Goal: Find specific page/section: Find specific page/section

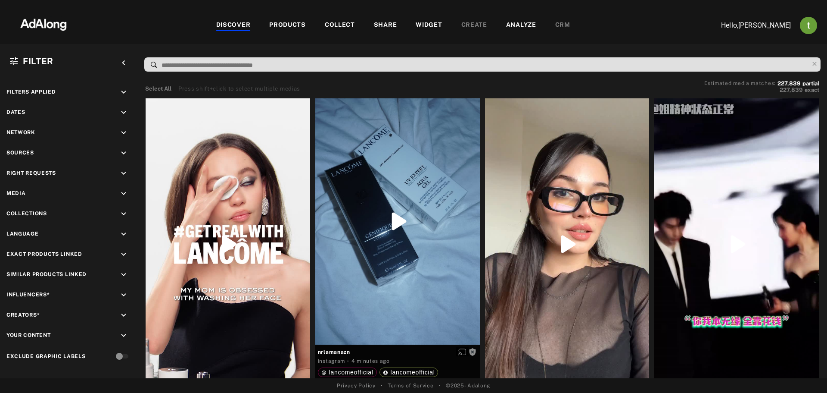
click at [295, 25] on div "PRODUCTS" at bounding box center [287, 25] width 37 height 10
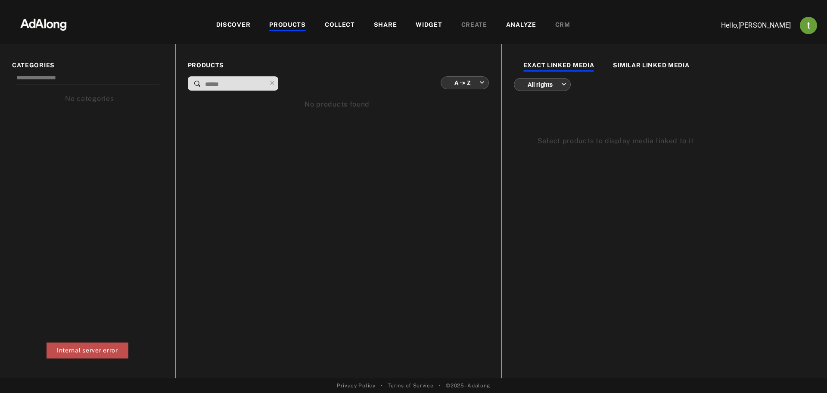
click at [226, 26] on div "DISCOVER" at bounding box center [233, 25] width 34 height 10
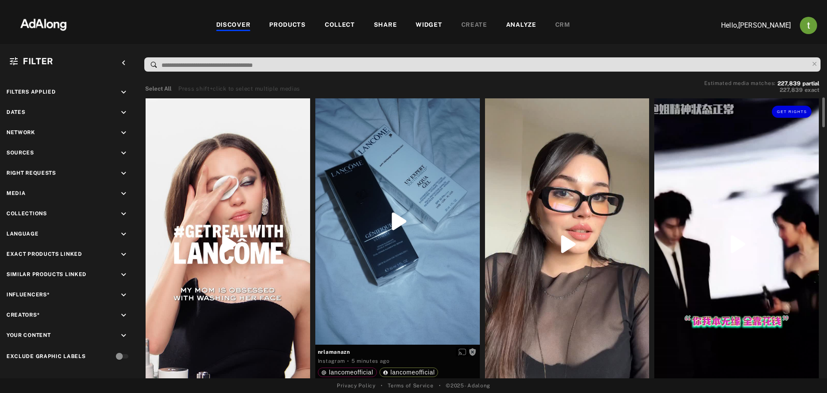
click at [726, 198] on div "Get rights" at bounding box center [737, 244] width 165 height 292
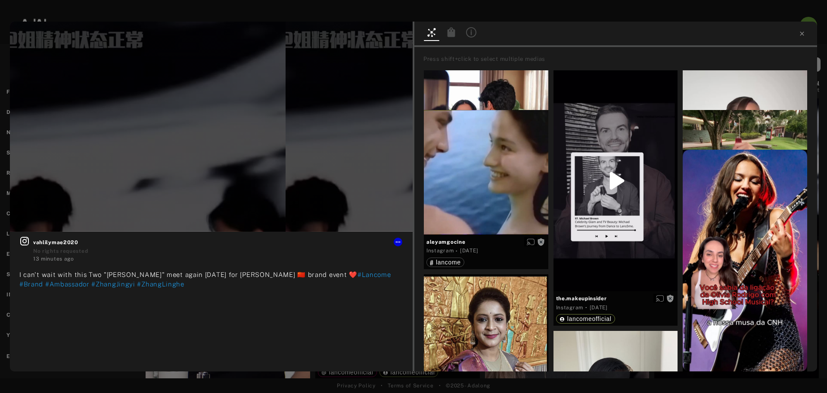
click at [448, 34] on icon at bounding box center [452, 31] width 8 height 9
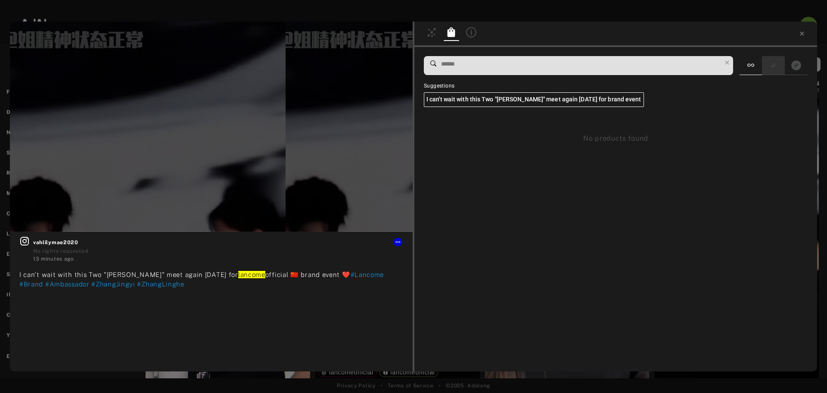
click at [772, 64] on icon "Show only similar products linked" at bounding box center [773, 65] width 6 height 5
click at [793, 66] on icon "Show only exact products linked" at bounding box center [797, 65] width 10 height 10
click at [778, 66] on rect "Show only similar products linked" at bounding box center [773, 65] width 11 height 11
drag, startPoint x: 762, startPoint y: 66, endPoint x: 758, endPoint y: 66, distance: 4.7
click at [761, 66] on div at bounding box center [774, 65] width 68 height 19
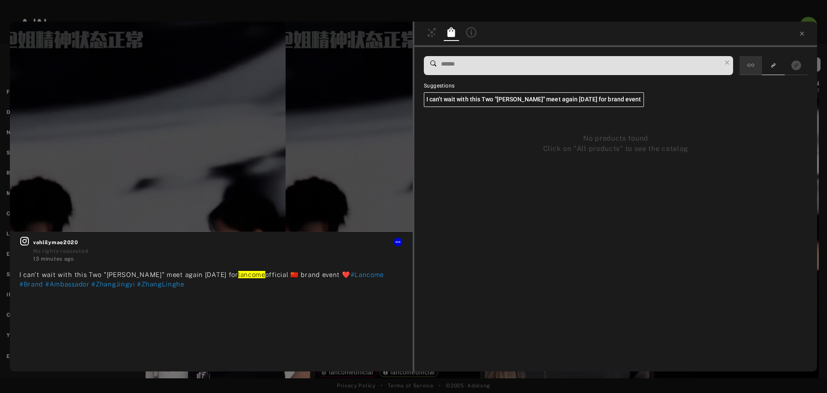
click at [758, 66] on div at bounding box center [751, 65] width 22 height 19
click at [498, 12] on div at bounding box center [413, 7] width 827 height 15
click at [802, 33] on icon at bounding box center [802, 33] width 7 height 7
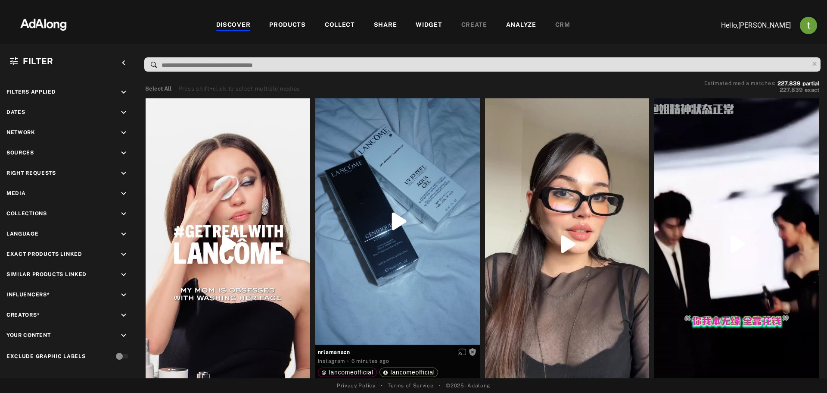
click at [298, 28] on div "PRODUCTS" at bounding box center [287, 25] width 37 height 10
